Goal: Register for event/course

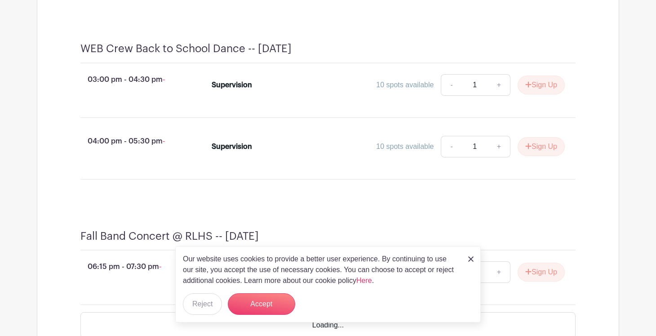
scroll to position [689, 0]
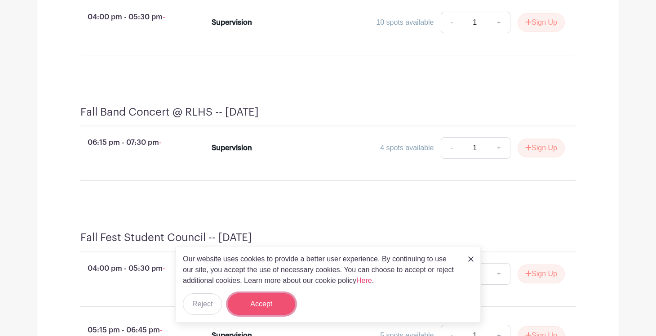
click at [278, 304] on button "Accept" at bounding box center [261, 304] width 67 height 22
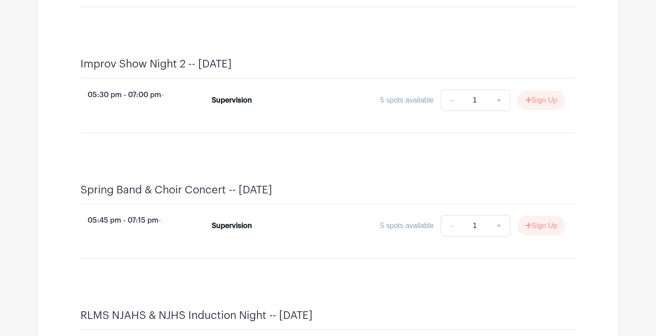
scroll to position [2407, 0]
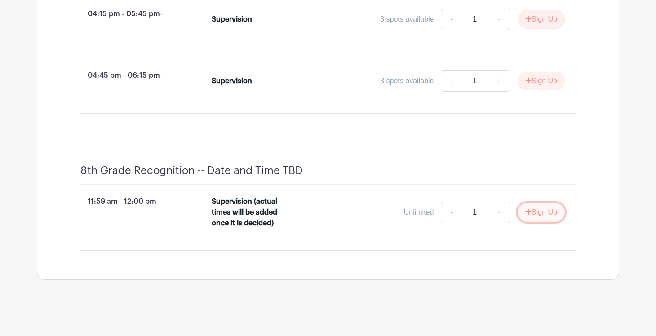
click at [551, 215] on button "Sign Up" at bounding box center [541, 212] width 47 height 19
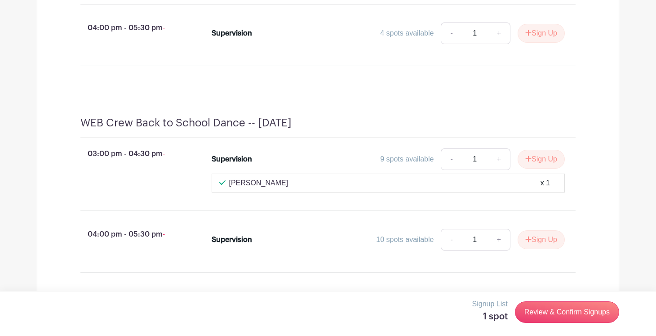
scroll to position [582, 0]
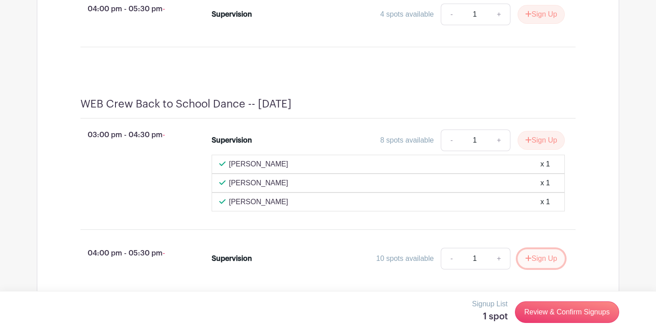
click at [533, 268] on button "Sign Up" at bounding box center [541, 258] width 47 height 19
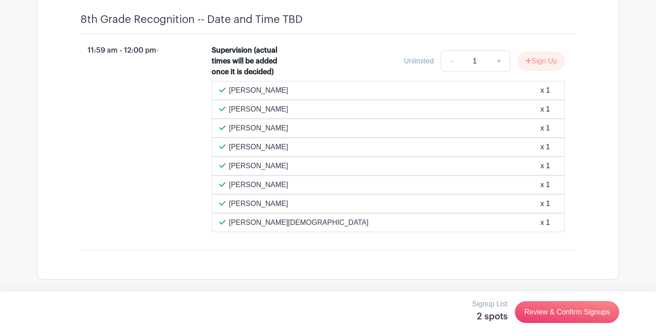
scroll to position [2838, 0]
click at [553, 311] on link "Review & Confirm Signups" at bounding box center [567, 312] width 104 height 22
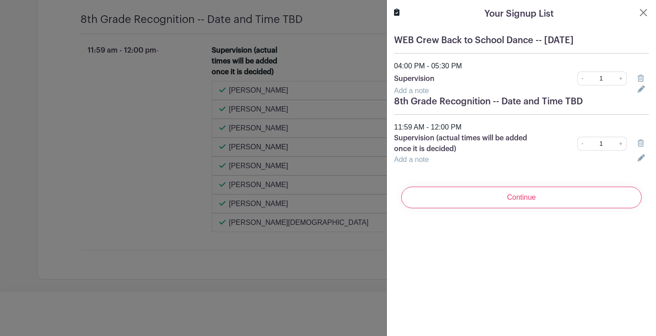
scroll to position [2876, 0]
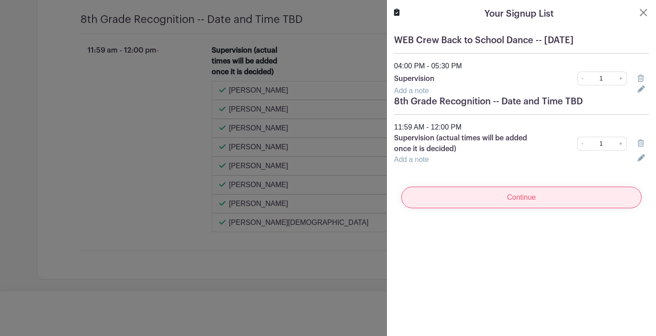
click at [509, 197] on input "Continue" at bounding box center [521, 198] width 240 height 22
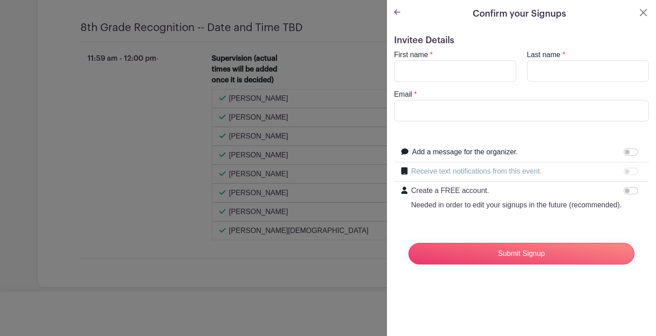
scroll to position [2933, 0]
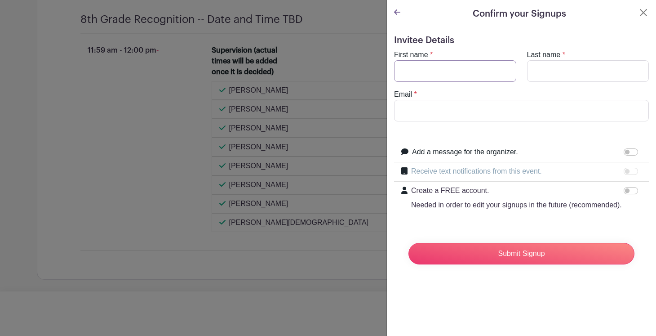
click at [451, 78] on input "First name" at bounding box center [455, 71] width 122 height 22
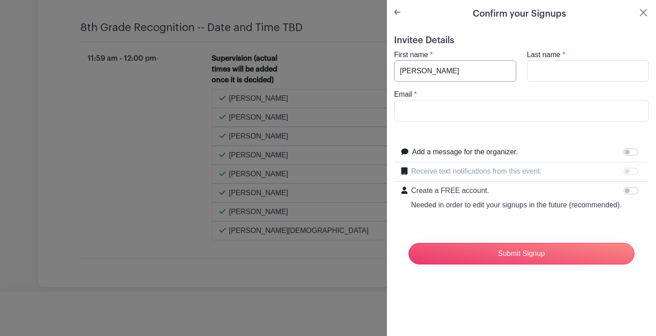
scroll to position [2952, 0]
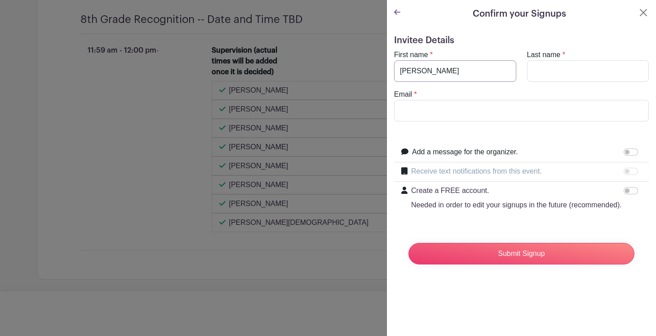
type input "Christy"
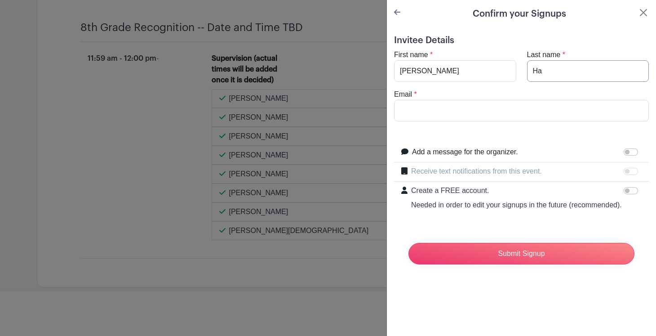
scroll to position [2989, 0]
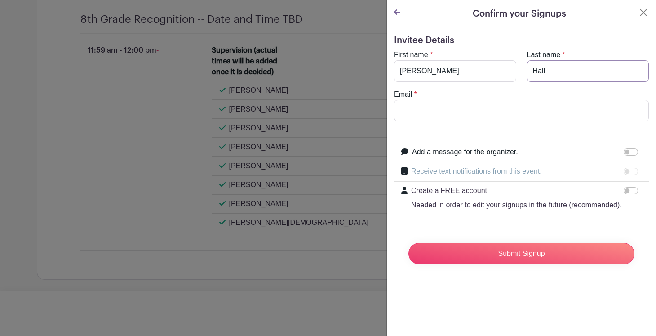
type input "Hall"
click at [422, 115] on input "Email" at bounding box center [521, 111] width 255 height 22
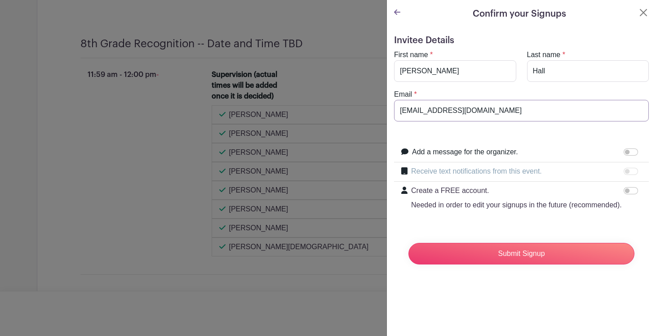
scroll to position [3081, 0]
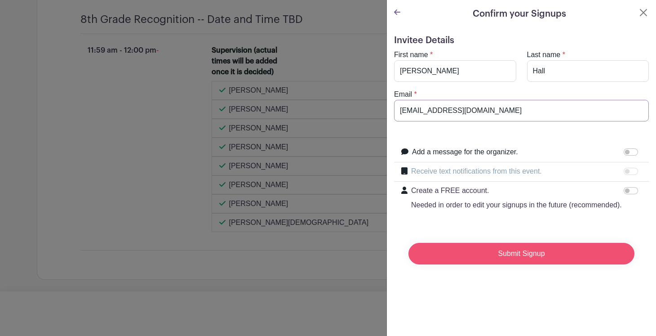
type input "CHall@rlas-116.org"
click at [480, 254] on input "Submit Signup" at bounding box center [522, 254] width 226 height 22
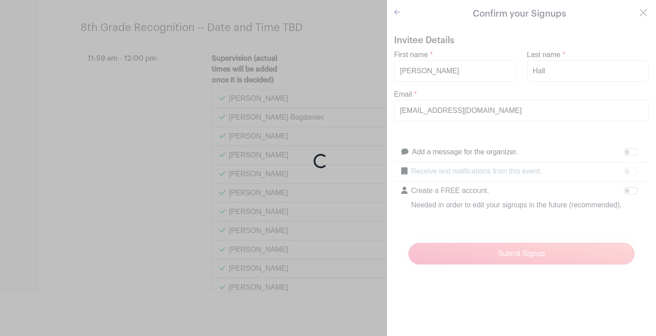
scroll to position [3359, 0]
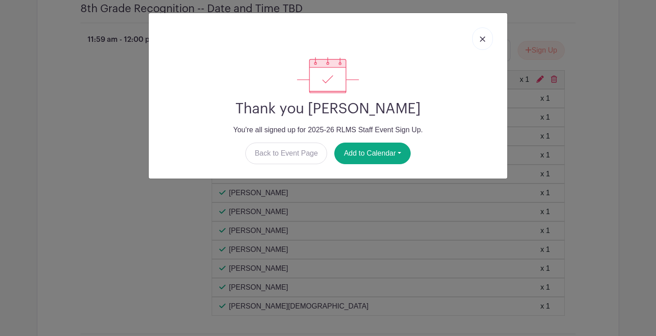
click at [481, 38] on img at bounding box center [482, 38] width 5 height 5
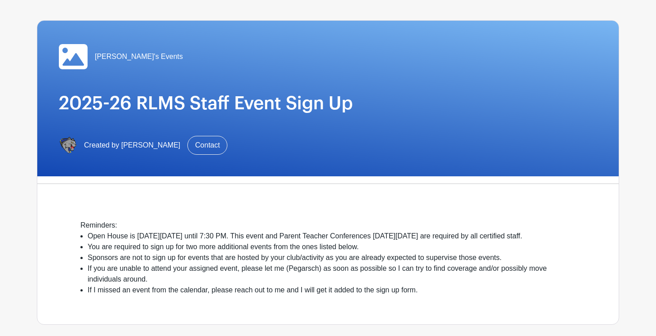
scroll to position [0, 0]
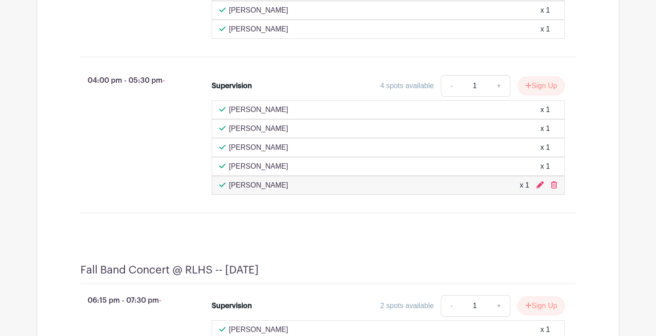
scroll to position [958, 0]
click at [555, 187] on icon at bounding box center [554, 183] width 6 height 7
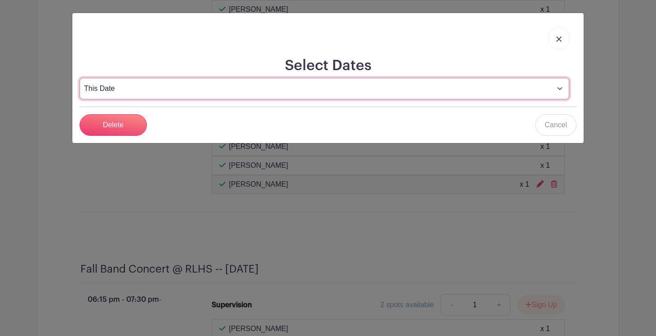
click at [433, 85] on select "This Date Select Dates" at bounding box center [325, 89] width 490 height 22
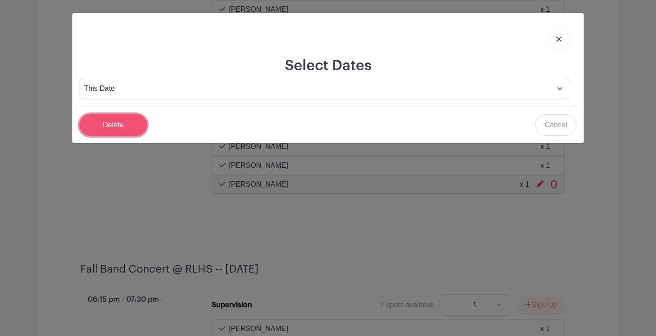
click at [115, 132] on input "Delete" at bounding box center [113, 125] width 67 height 22
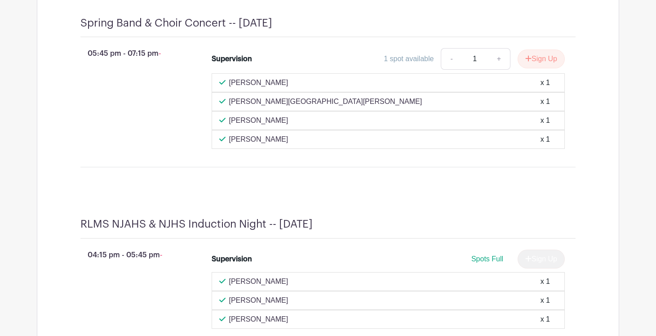
scroll to position [3630, 0]
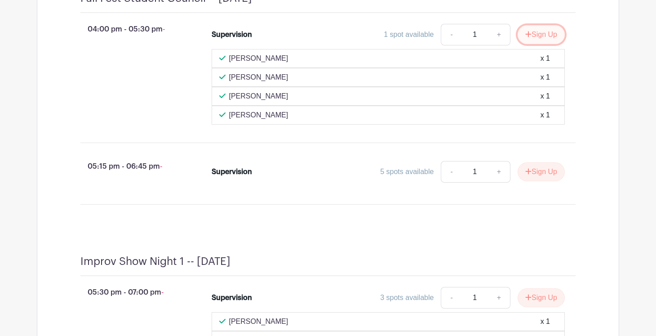
click at [534, 44] on button "Sign Up" at bounding box center [541, 34] width 47 height 19
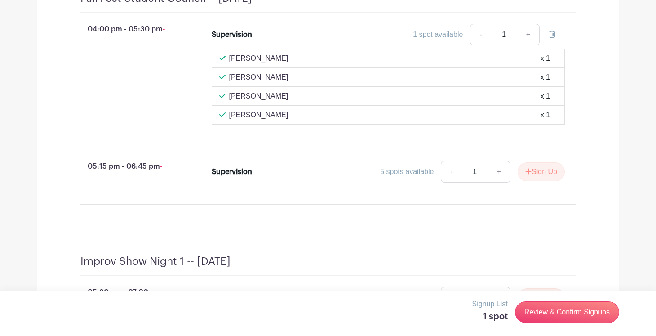
scroll to position [1435, 0]
click at [549, 313] on link "Review & Confirm Signups" at bounding box center [567, 312] width 104 height 22
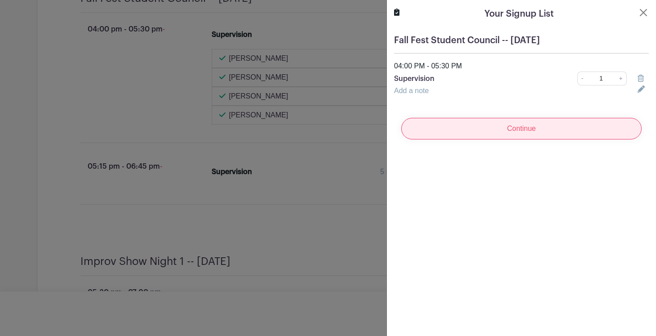
click at [509, 125] on input "Continue" at bounding box center [521, 129] width 240 height 22
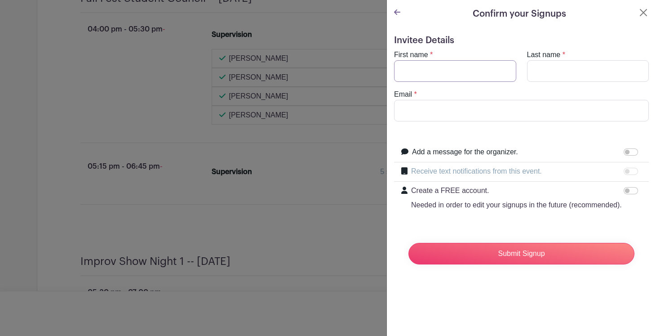
click at [478, 66] on input "First name" at bounding box center [455, 71] width 122 height 22
type input "Christy"
click at [533, 77] on input "Last name" at bounding box center [588, 71] width 122 height 22
type input "Hall"
click at [514, 103] on input "Email" at bounding box center [521, 111] width 255 height 22
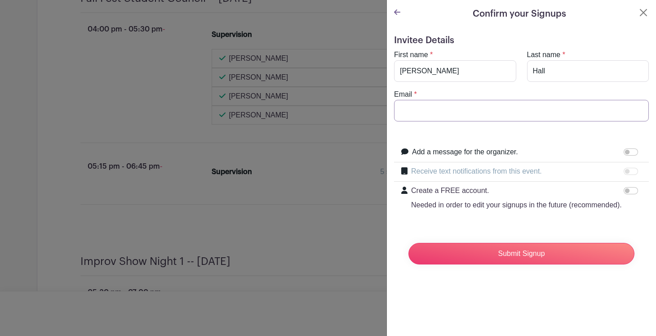
type input "CHall@rlas-116.org"
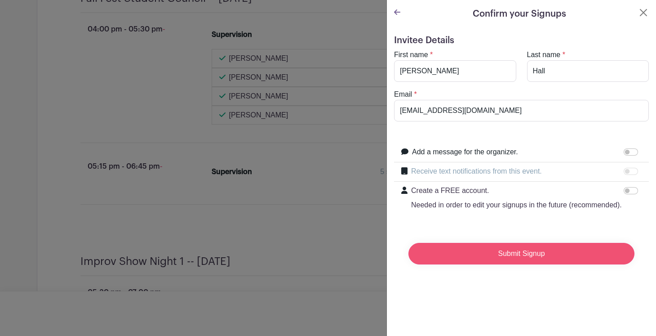
click at [504, 262] on input "Submit Signup" at bounding box center [522, 254] width 226 height 22
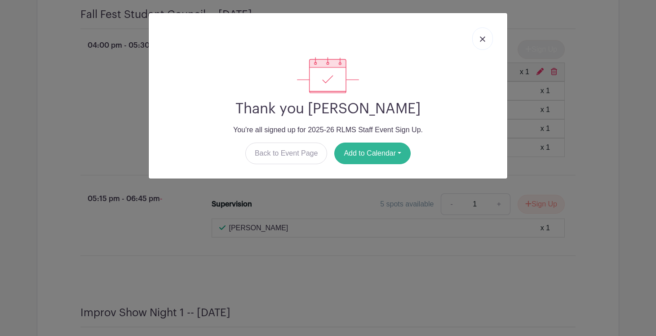
scroll to position [1451, 0]
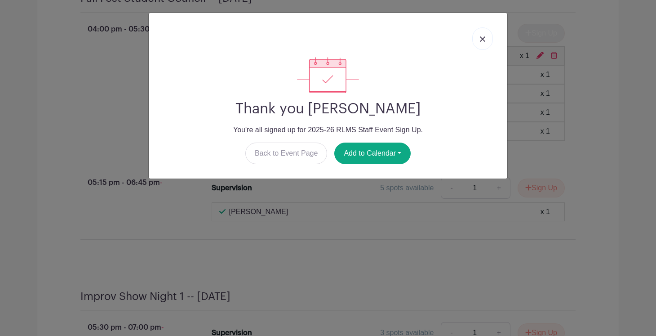
click at [484, 42] on img at bounding box center [482, 38] width 5 height 5
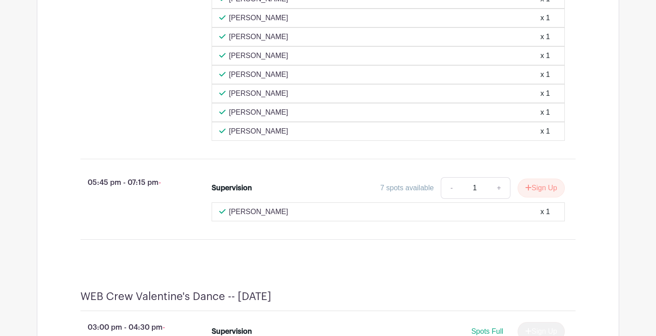
scroll to position [2416, 0]
